Goal: Task Accomplishment & Management: Complete application form

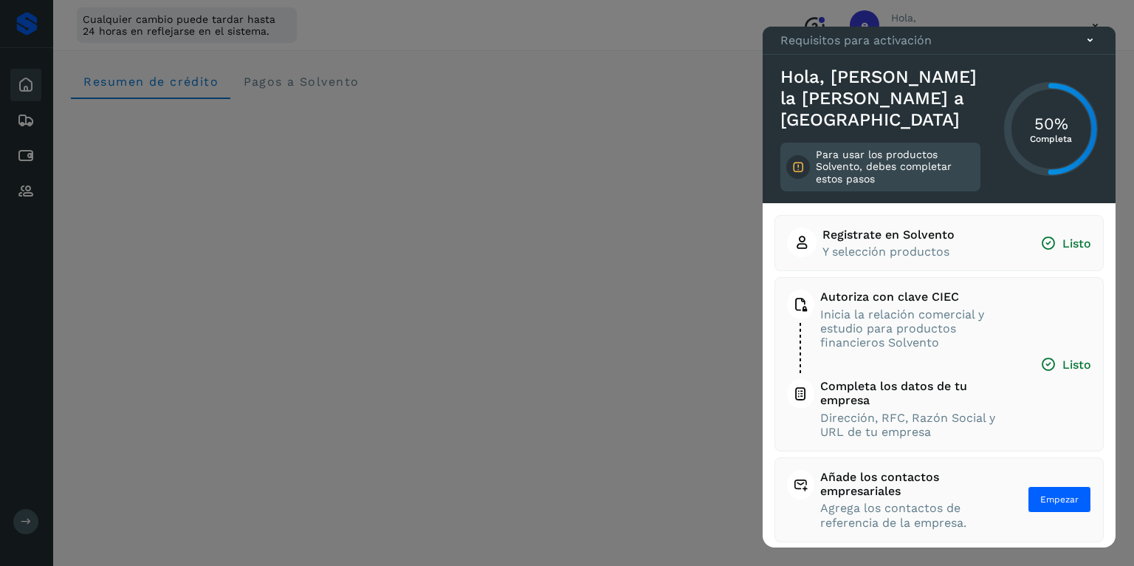
scroll to position [95, 0]
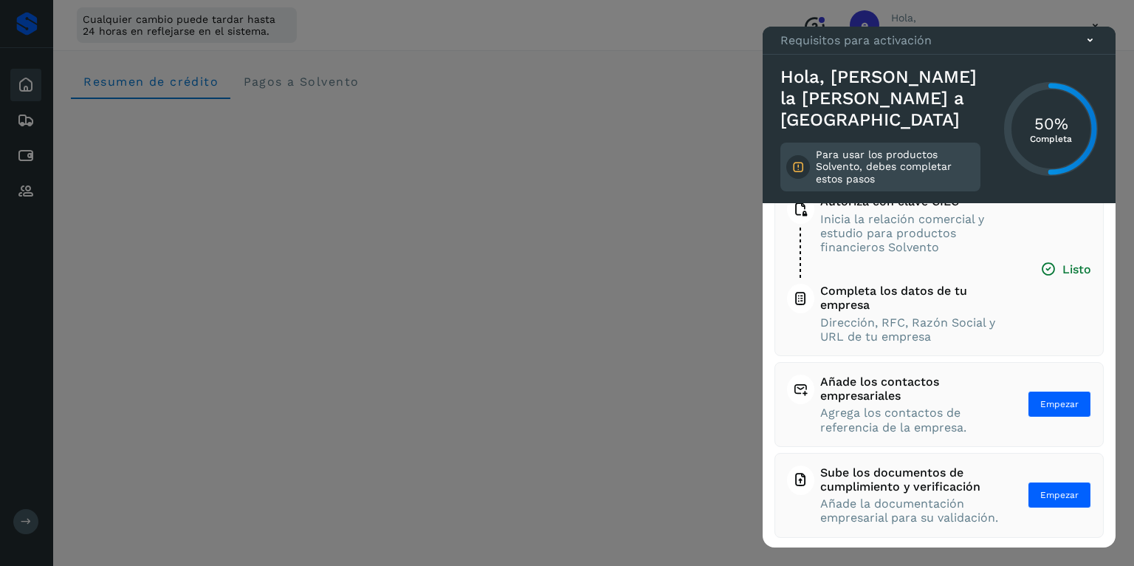
click at [1091, 48] on icon at bounding box center [1090, 40] width 16 height 16
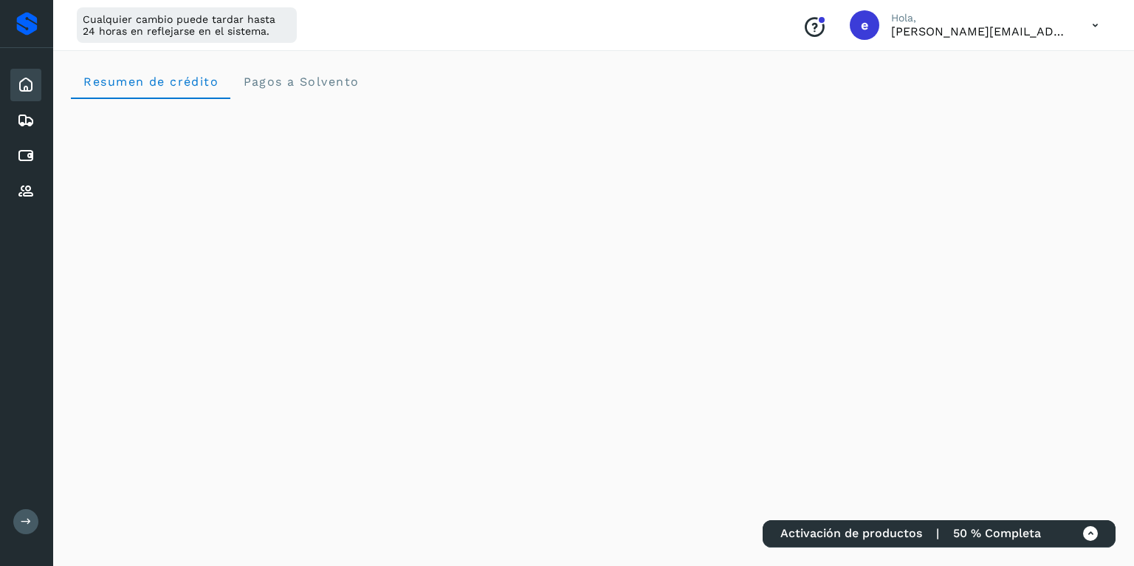
drag, startPoint x: 1085, startPoint y: 18, endPoint x: 1091, endPoint y: 24, distance: 7.8
click at [1085, 20] on icon at bounding box center [1095, 25] width 30 height 30
click at [1096, 25] on div at bounding box center [567, 283] width 1134 height 566
click at [1093, 24] on icon at bounding box center [1095, 25] width 30 height 30
click at [1050, 92] on div "Cerrar sesión" at bounding box center [1022, 95] width 176 height 28
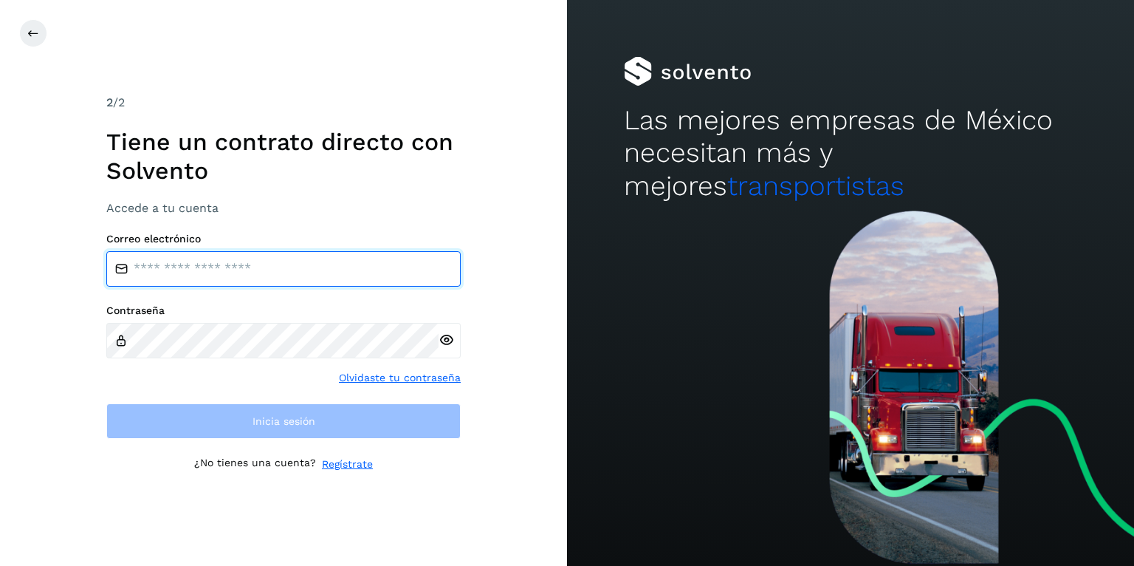
click at [258, 266] on input "email" at bounding box center [283, 268] width 354 height 35
type input "**********"
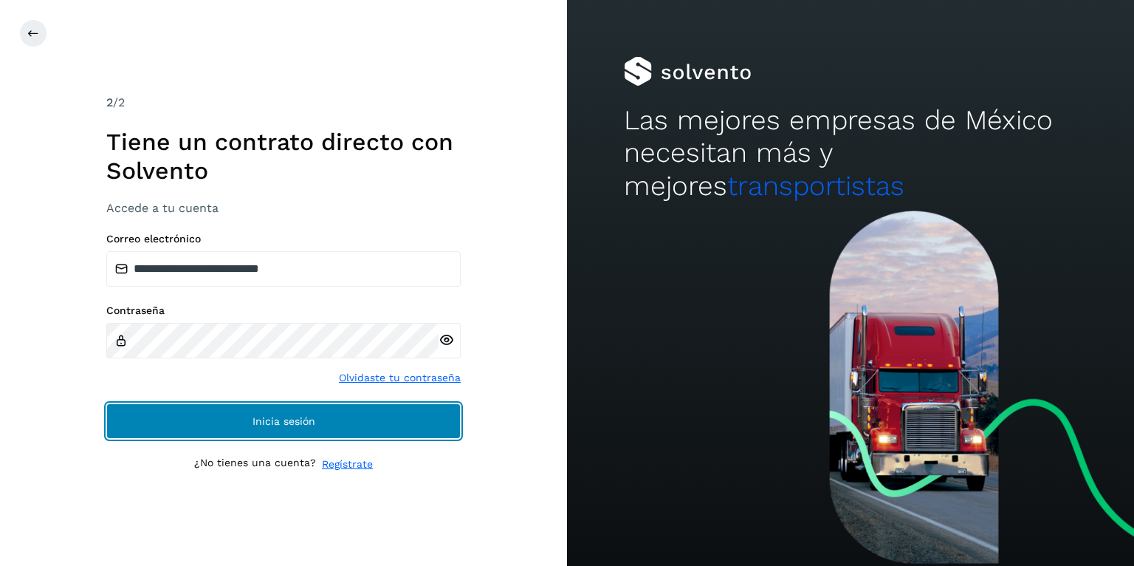
click at [257, 420] on span "Inicia sesión" at bounding box center [284, 421] width 63 height 10
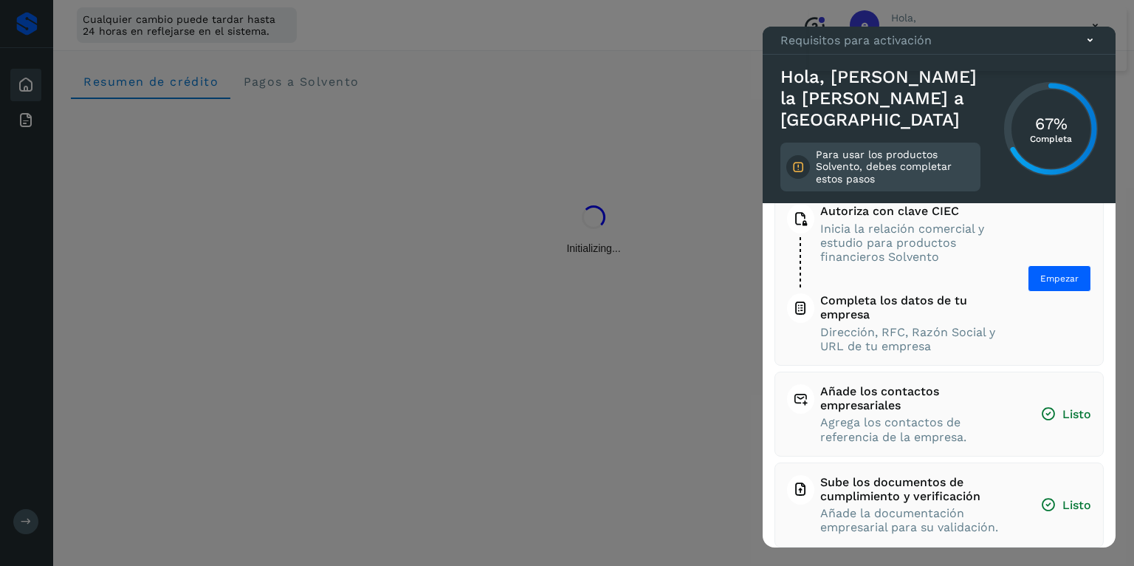
scroll to position [95, 0]
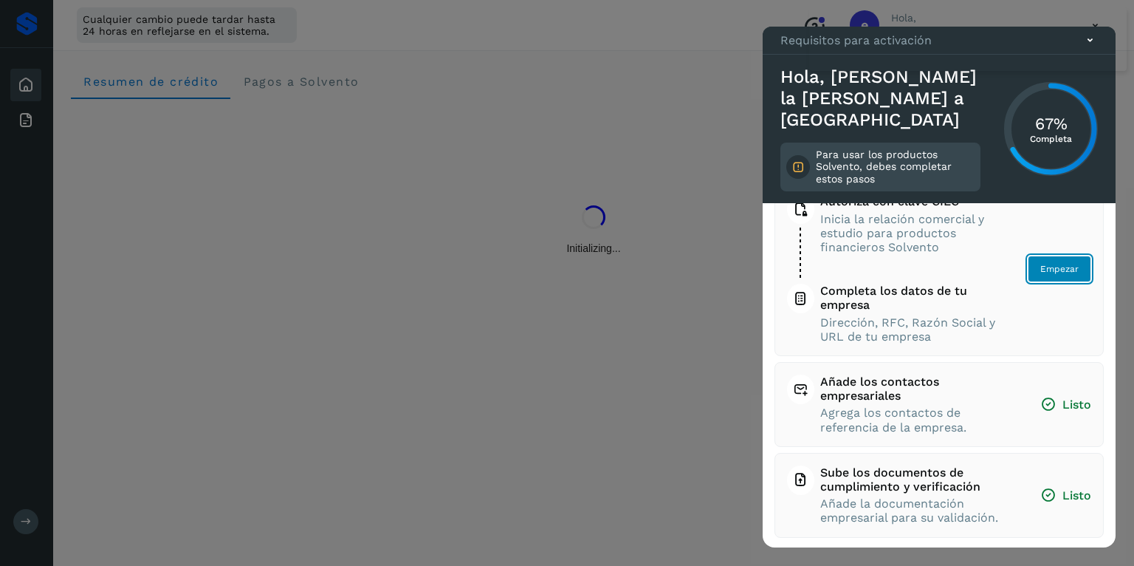
click at [1051, 266] on span "Empezar" at bounding box center [1059, 268] width 38 height 13
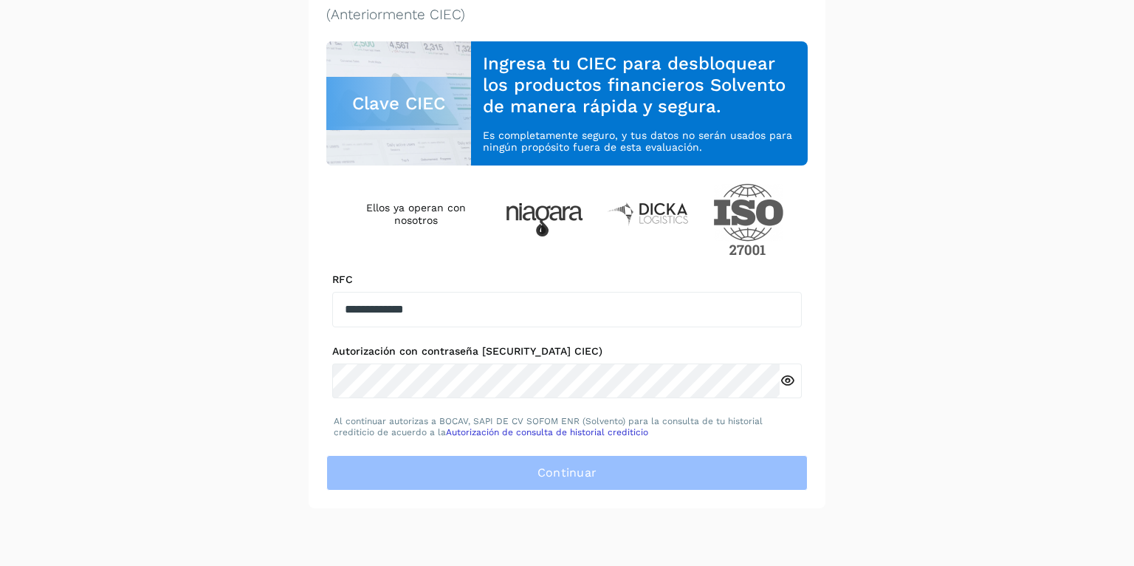
scroll to position [117, 0]
